Goal: Answer question/provide support: Share knowledge or assist other users

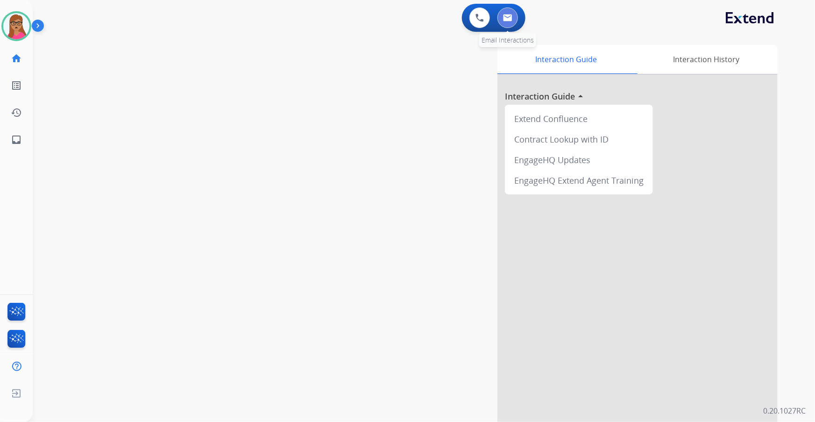
click at [514, 19] on button at bounding box center [508, 17] width 21 height 21
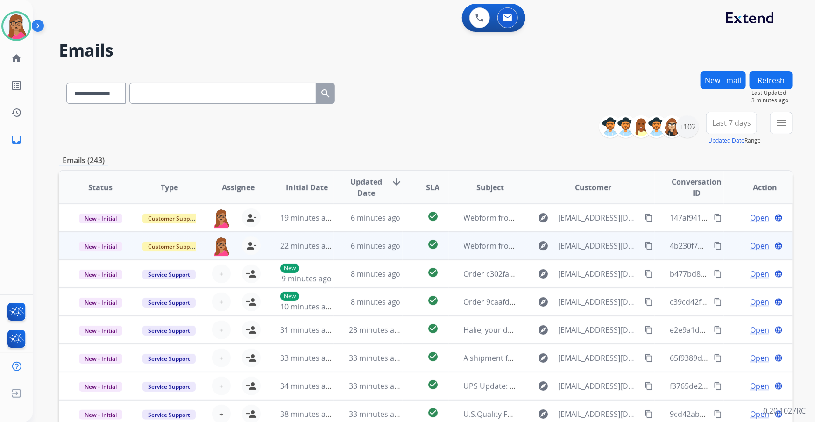
click at [752, 245] on span "Open" at bounding box center [759, 245] width 19 height 11
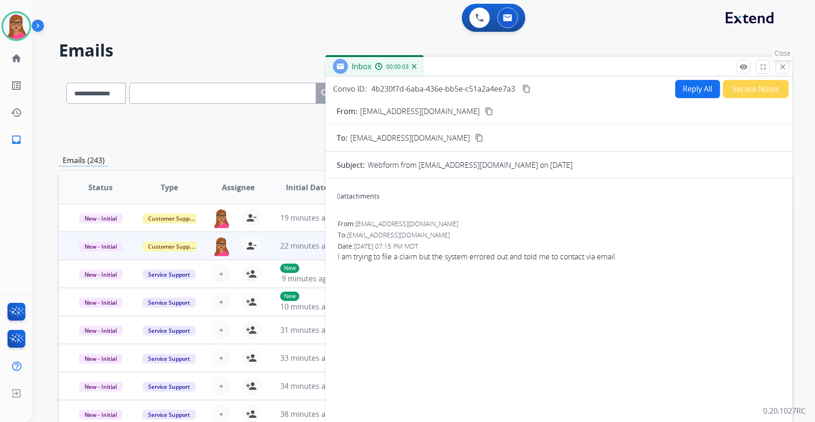
click at [789, 65] on button "close Close" at bounding box center [783, 67] width 14 height 14
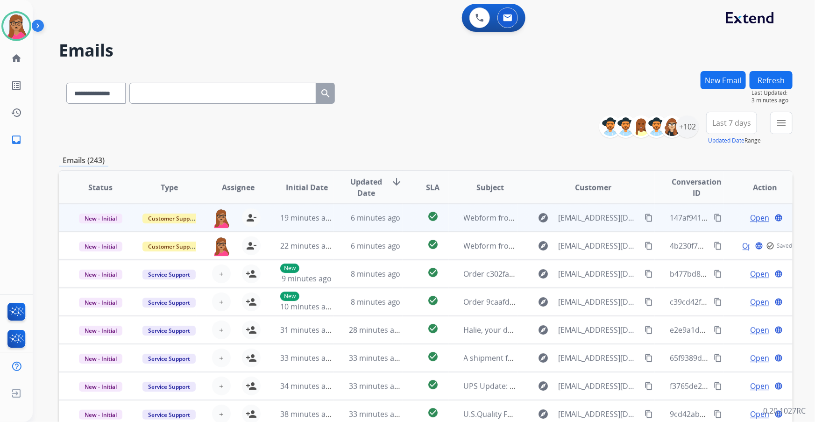
click at [751, 219] on span "Open" at bounding box center [759, 217] width 19 height 11
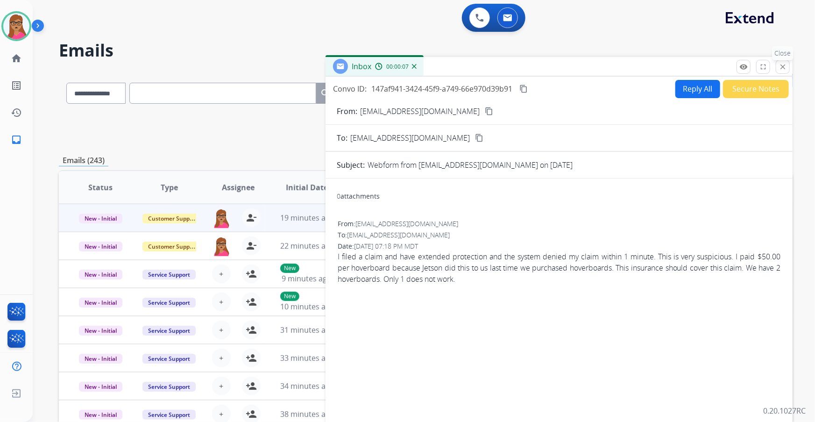
click at [788, 61] on button "close Close" at bounding box center [783, 67] width 14 height 14
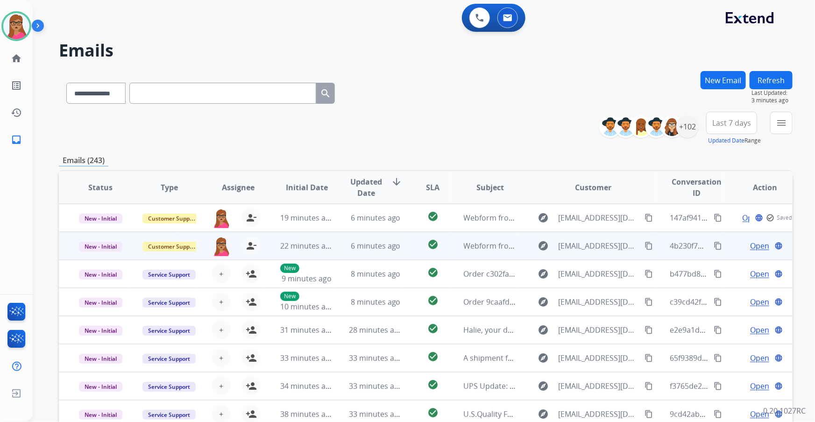
click at [757, 245] on span "Open" at bounding box center [759, 245] width 19 height 11
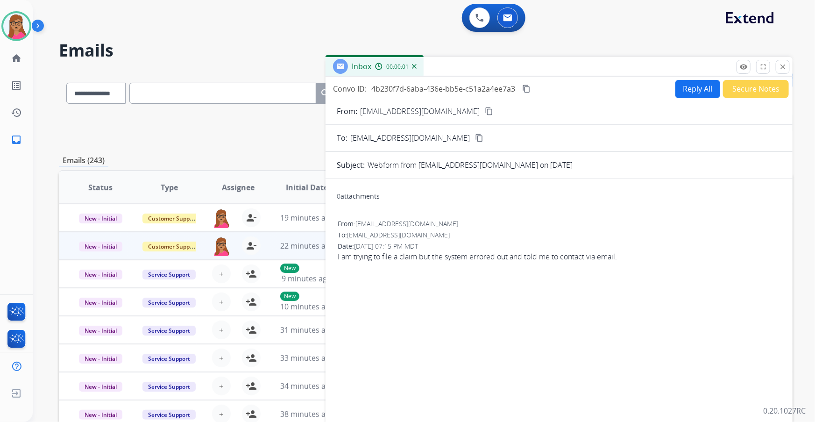
click at [769, 83] on button "Secure Notes" at bounding box center [756, 89] width 66 height 18
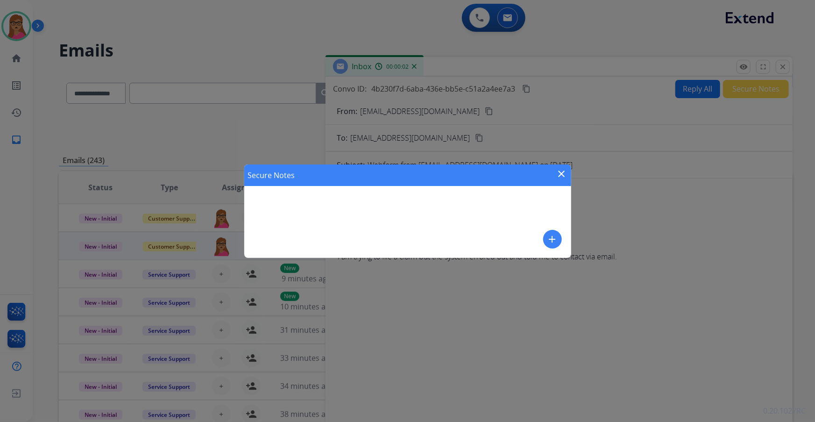
click at [549, 240] on mat-icon "add" at bounding box center [552, 239] width 11 height 11
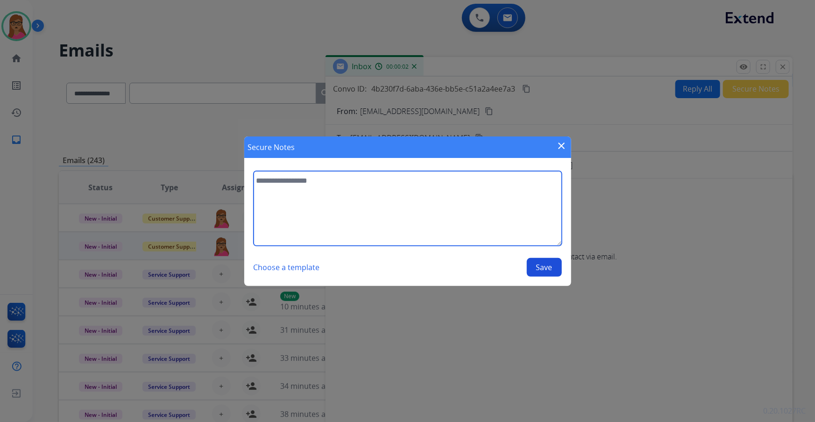
click at [389, 239] on textarea at bounding box center [408, 208] width 308 height 75
type textarea "**********"
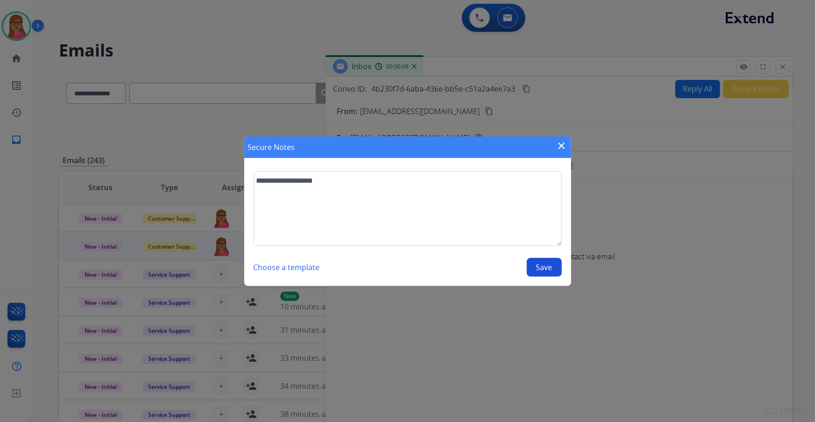
click at [541, 268] on button "Save" at bounding box center [544, 267] width 35 height 19
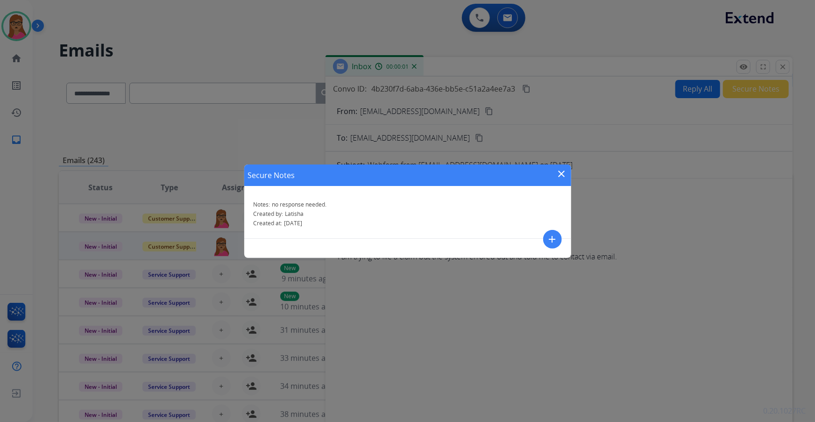
click at [563, 173] on mat-icon "close" at bounding box center [561, 173] width 11 height 11
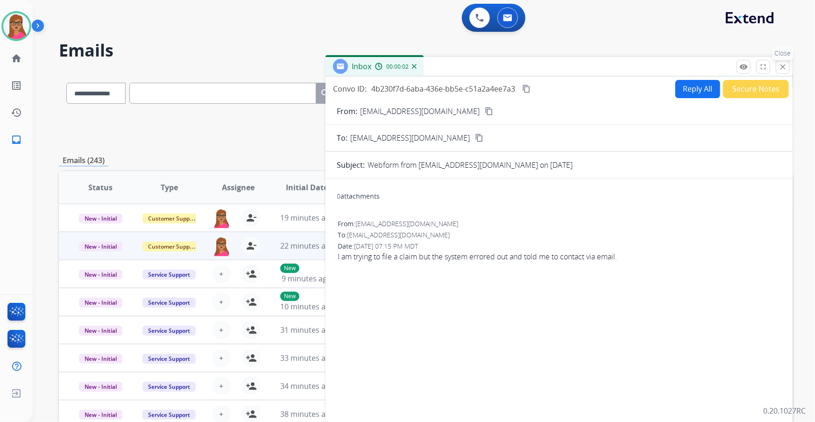
click at [780, 72] on button "close Close" at bounding box center [783, 67] width 14 height 14
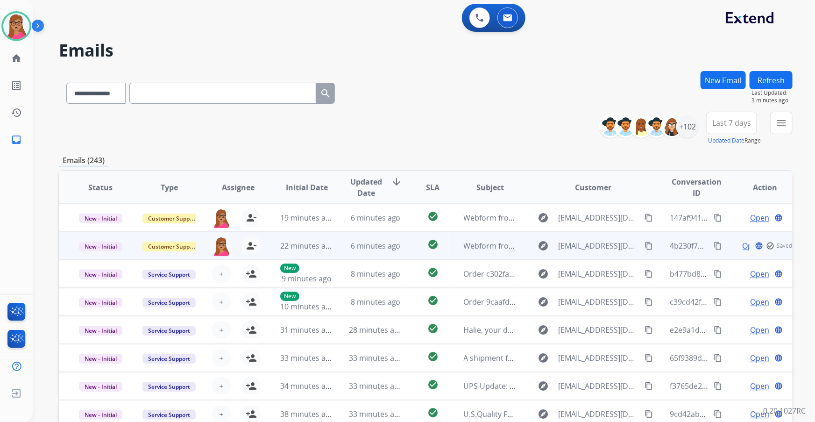
click at [111, 254] on td "New - Initial" at bounding box center [93, 246] width 69 height 28
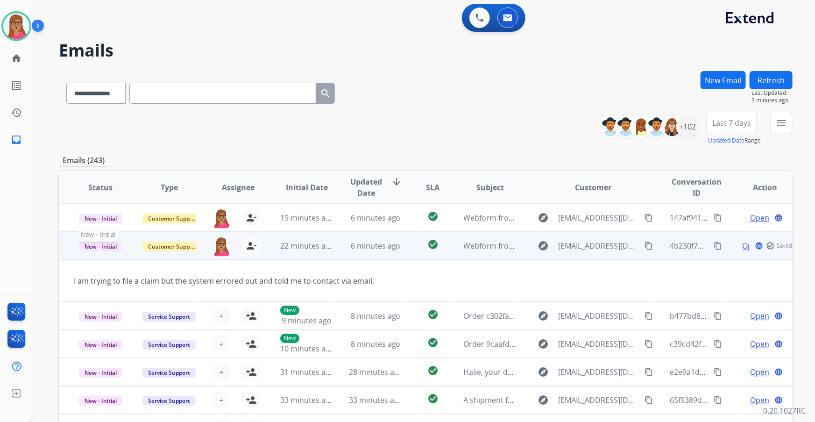
scroll to position [28, 0]
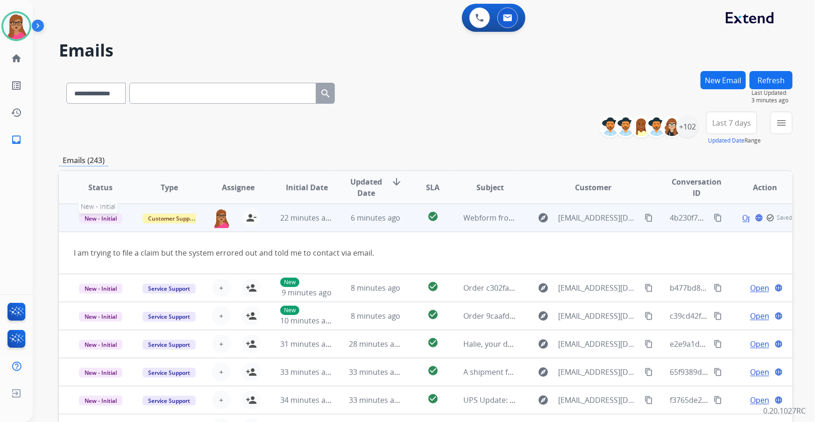
click at [103, 247] on div "I am trying to file a claim but the system errored out and told me to contact v…" at bounding box center [357, 252] width 566 height 11
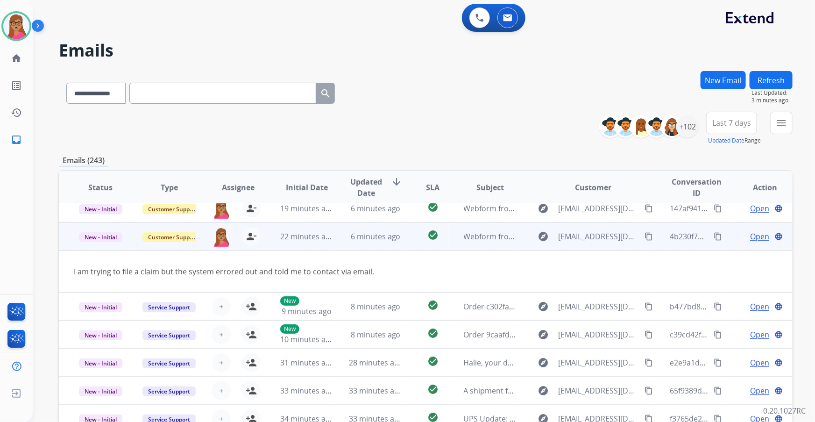
scroll to position [0, 0]
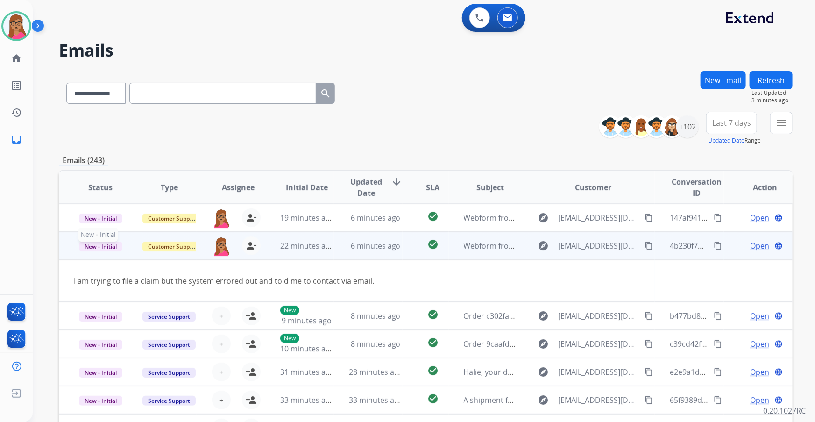
click at [102, 249] on span "New - Initial" at bounding box center [100, 247] width 43 height 10
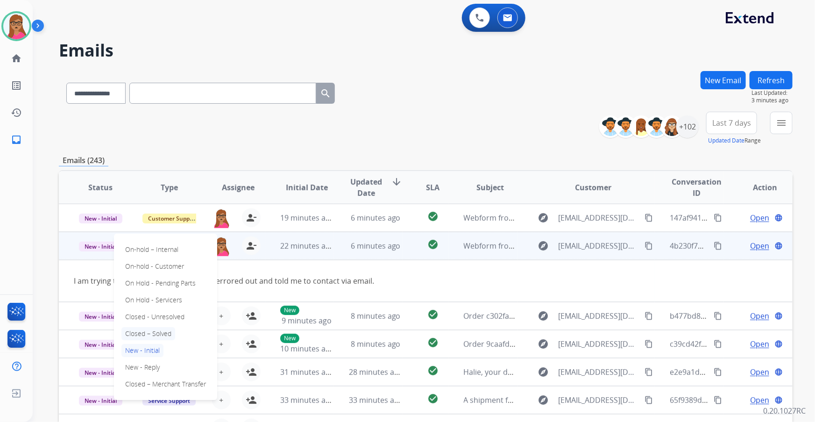
click at [158, 334] on p "Closed – Solved" at bounding box center [148, 333] width 54 height 13
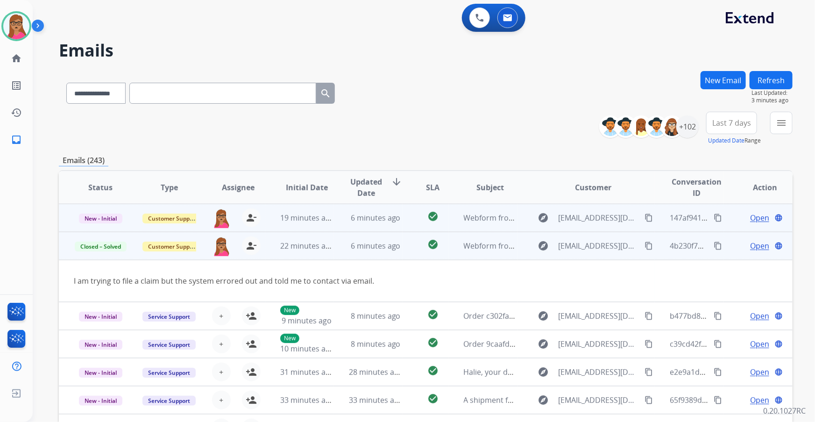
click at [751, 215] on span "Open" at bounding box center [759, 217] width 19 height 11
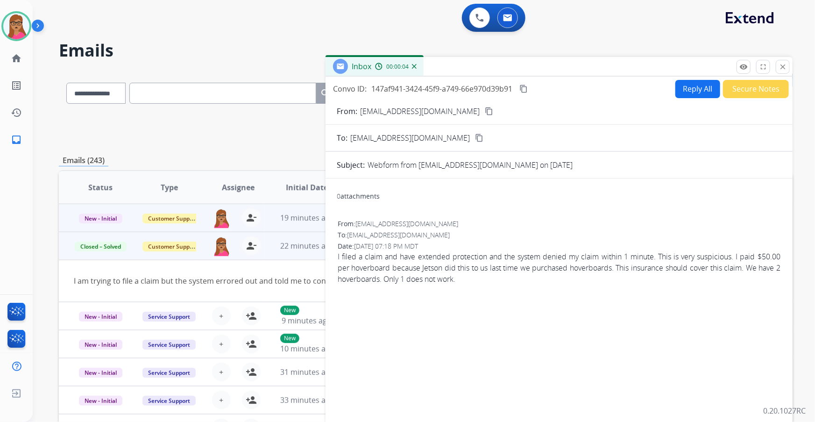
click at [485, 107] on mat-icon "content_copy" at bounding box center [489, 111] width 8 height 8
click at [688, 94] on button "Reply All" at bounding box center [698, 89] width 45 height 18
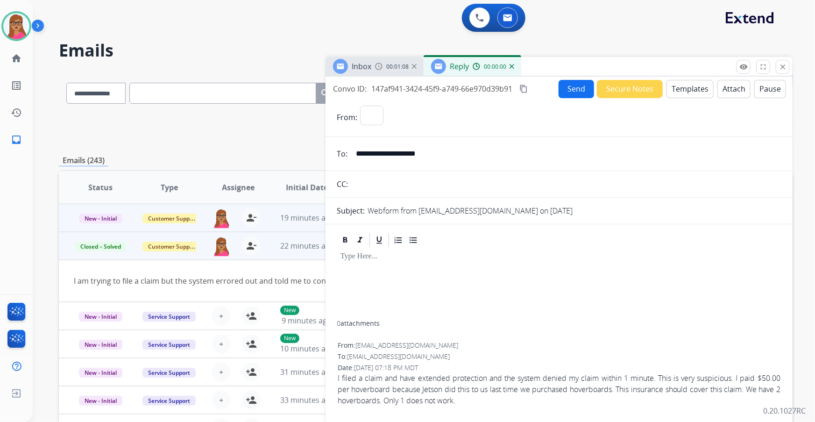
select select "**********"
click at [691, 86] on button "Templates" at bounding box center [690, 89] width 47 height 18
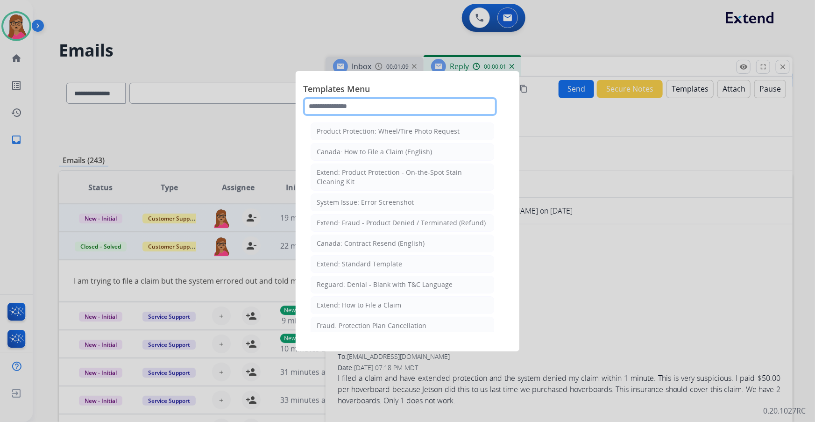
click at [369, 102] on input "text" at bounding box center [400, 106] width 194 height 19
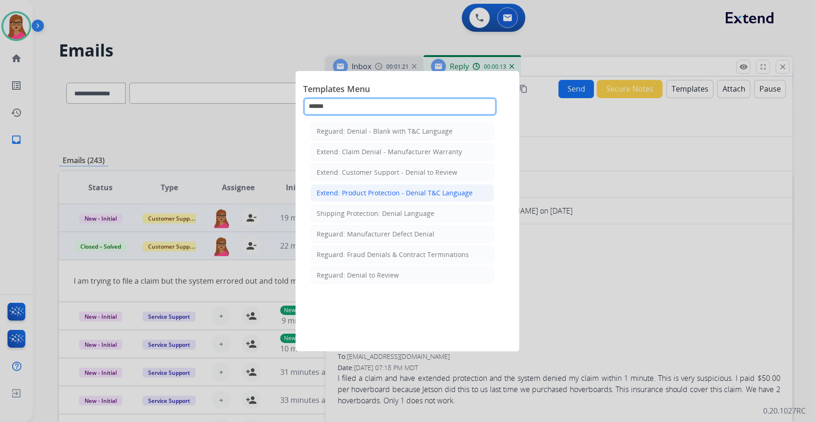
type input "******"
click at [362, 197] on li "Extend: Product Protection - Denial T&C Language" at bounding box center [403, 193] width 184 height 18
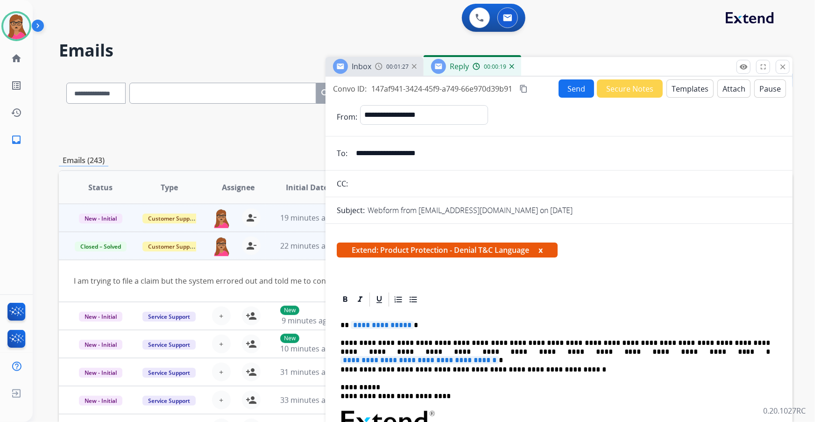
click at [392, 322] on span "**********" at bounding box center [382, 325] width 63 height 8
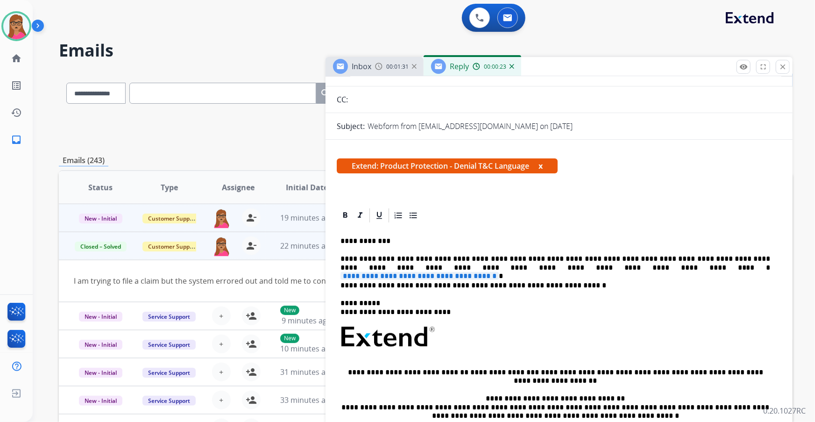
scroll to position [85, 0]
drag, startPoint x: 569, startPoint y: 265, endPoint x: 574, endPoint y: 290, distance: 24.7
click at [575, 294] on div "**********" at bounding box center [559, 361] width 445 height 277
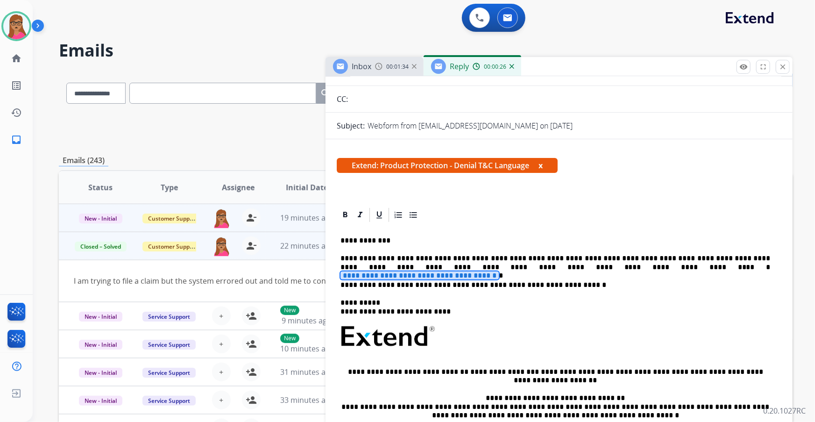
click at [499, 271] on span "**********" at bounding box center [420, 275] width 158 height 8
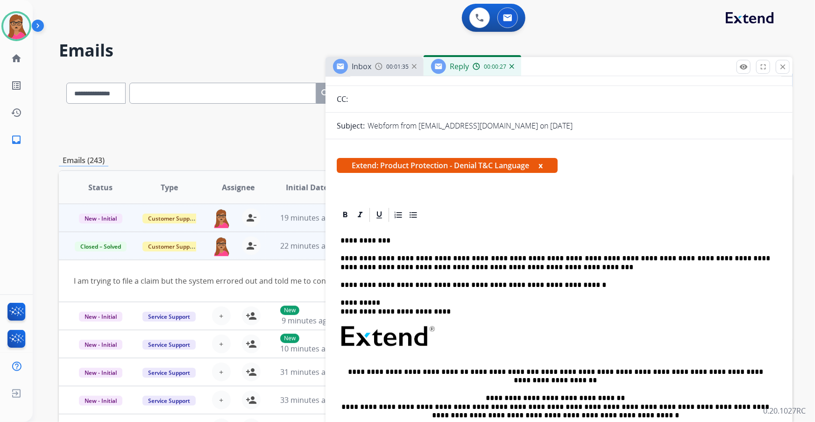
click at [500, 267] on p "**********" at bounding box center [556, 262] width 430 height 17
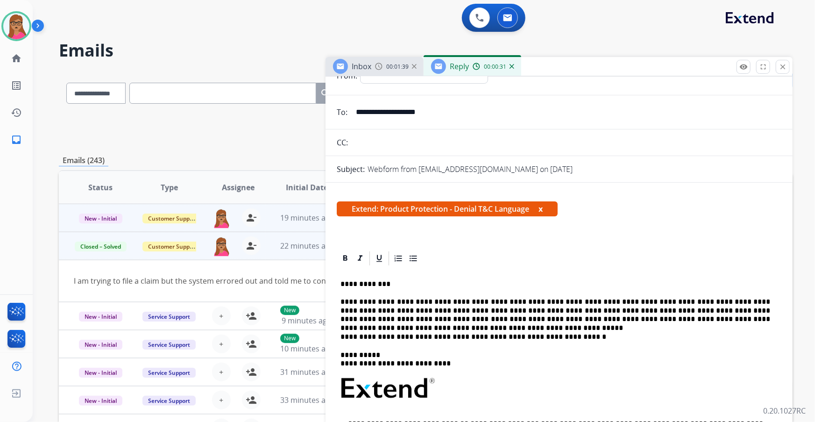
scroll to position [0, 0]
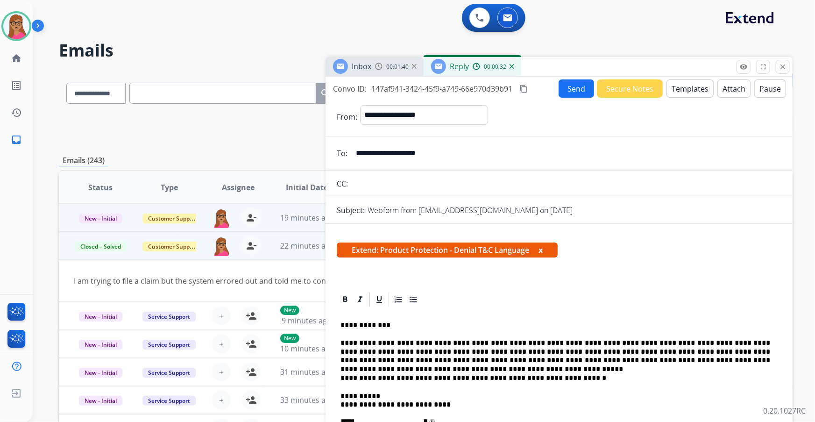
click at [527, 85] on mat-icon "content_copy" at bounding box center [523, 89] width 8 height 8
click at [567, 93] on button "Send" at bounding box center [577, 88] width 36 height 18
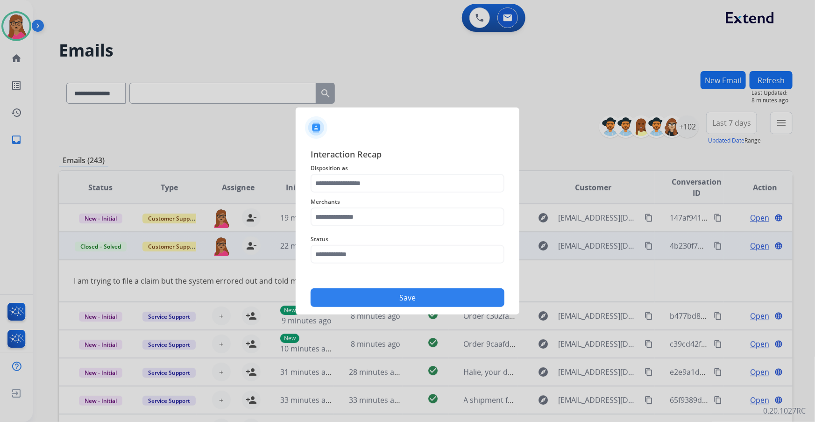
click at [359, 165] on span "Disposition as" at bounding box center [408, 168] width 194 height 11
click at [357, 175] on input "text" at bounding box center [408, 183] width 194 height 19
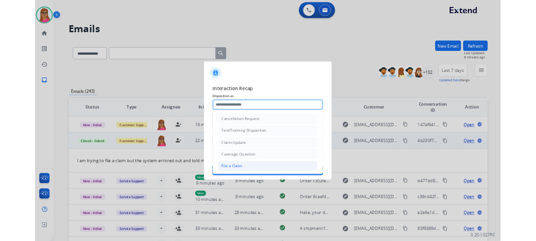
scroll to position [144, 0]
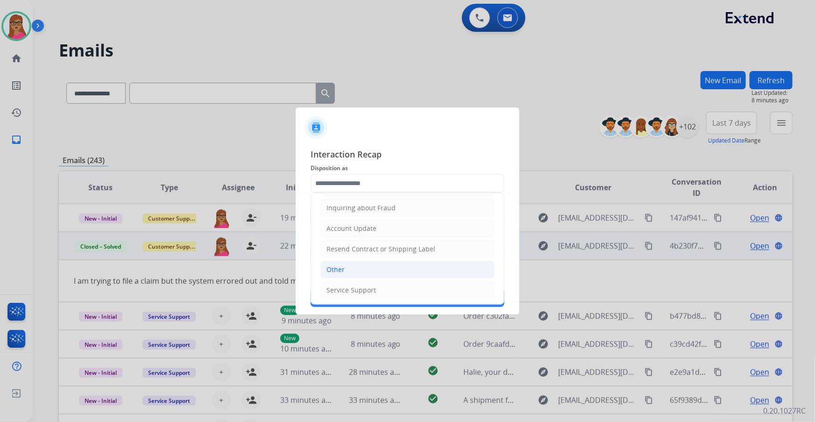
click at [338, 265] on div "Other" at bounding box center [336, 269] width 18 height 9
type input "*****"
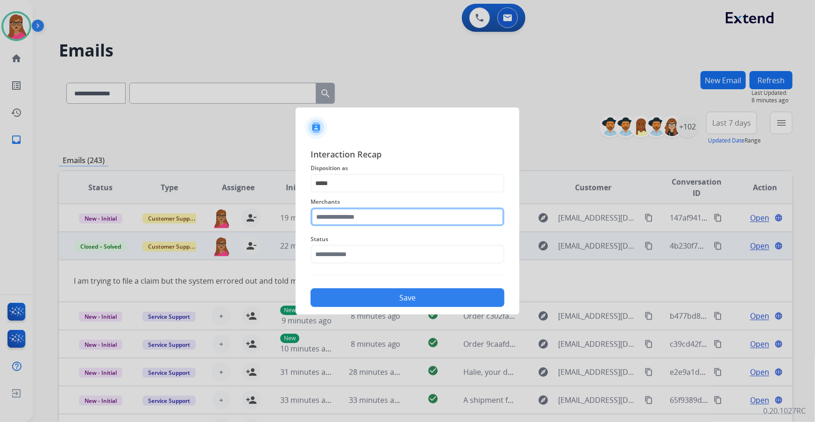
click at [347, 211] on input "text" at bounding box center [408, 216] width 194 height 19
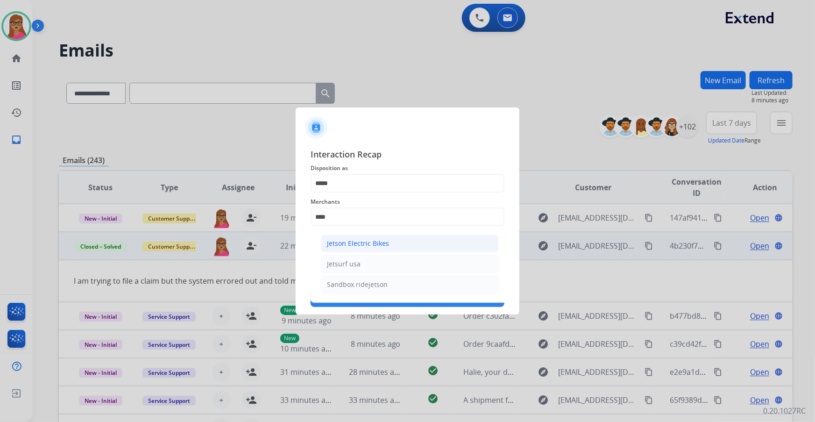
click at [360, 246] on div "Jetson Electric Bikes" at bounding box center [358, 243] width 62 height 9
type input "**********"
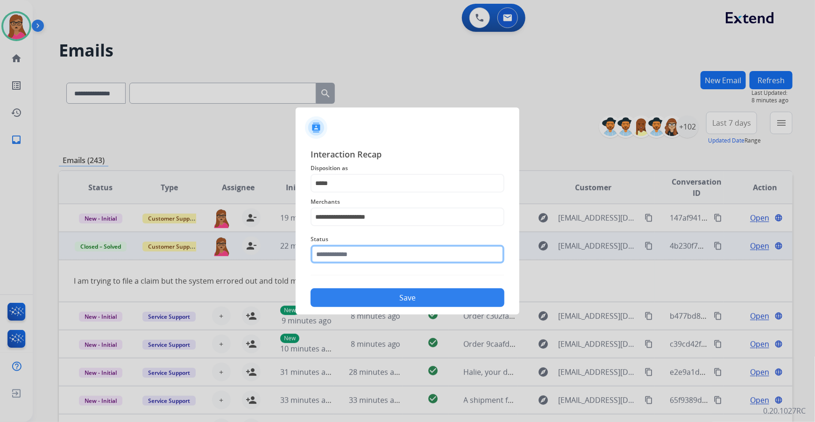
click at [339, 246] on input "text" at bounding box center [408, 254] width 194 height 19
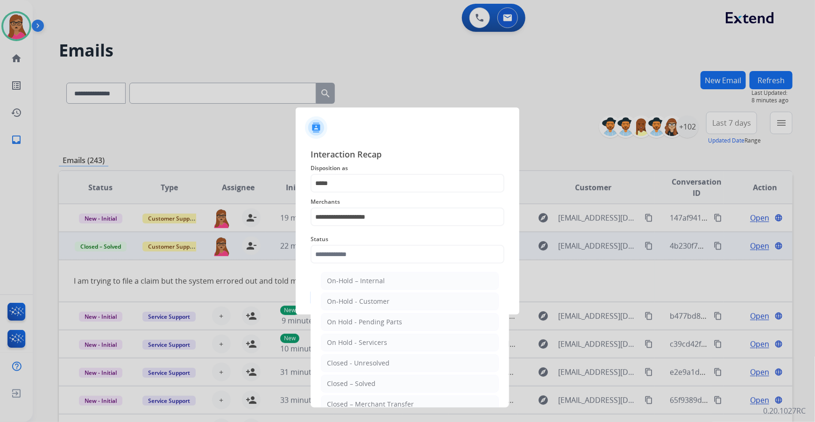
drag, startPoint x: 363, startPoint y: 379, endPoint x: 375, endPoint y: 334, distance: 46.8
click at [363, 380] on div "Closed – Solved" at bounding box center [351, 383] width 49 height 9
type input "**********"
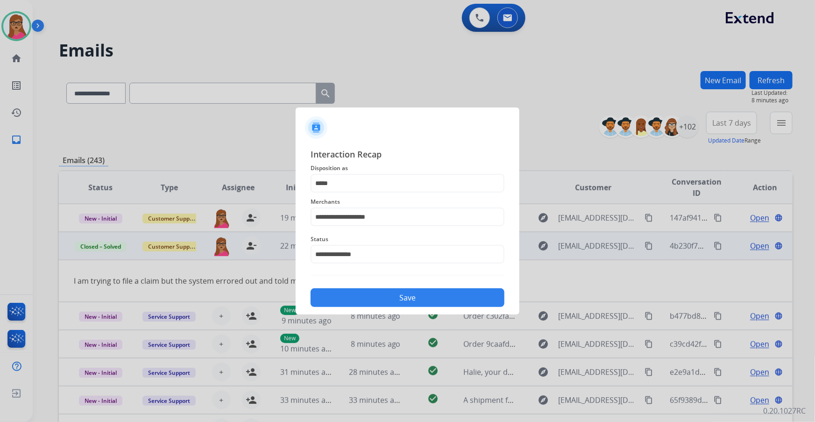
click at [397, 300] on button "Save" at bounding box center [408, 297] width 194 height 19
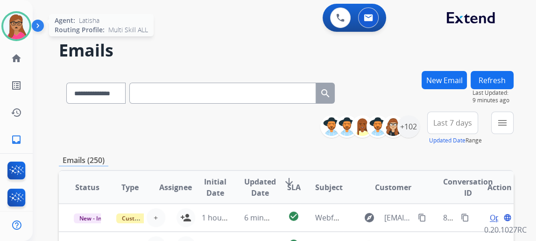
click at [20, 22] on img at bounding box center [16, 26] width 26 height 26
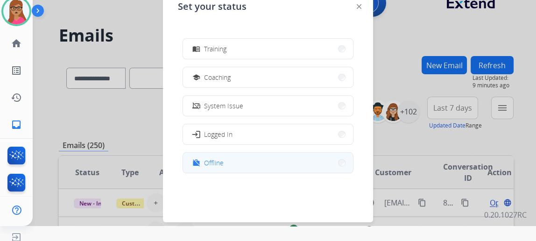
scroll to position [20, 0]
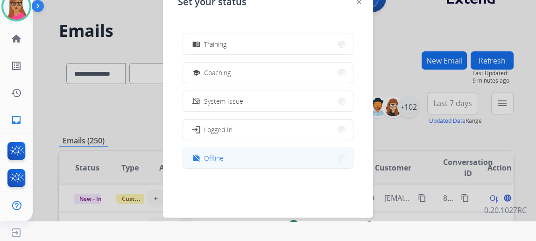
click at [230, 157] on button "work_off Offline" at bounding box center [268, 158] width 170 height 20
